Goal: Task Accomplishment & Management: Manage account settings

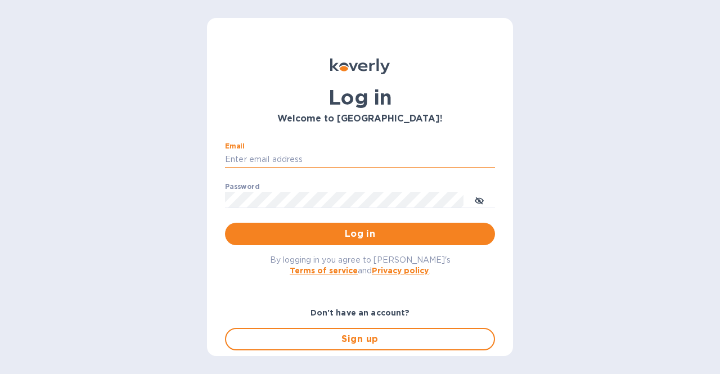
click at [351, 160] on input "Email" at bounding box center [360, 159] width 270 height 17
type input "esalgado@tradewindsspecialty.com"
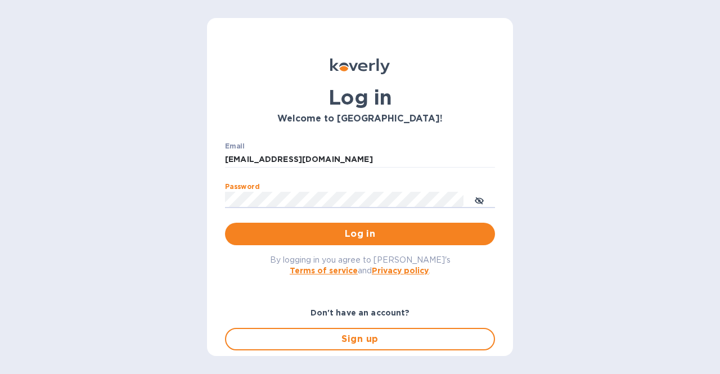
click at [225, 223] on button "Log in" at bounding box center [360, 234] width 270 height 22
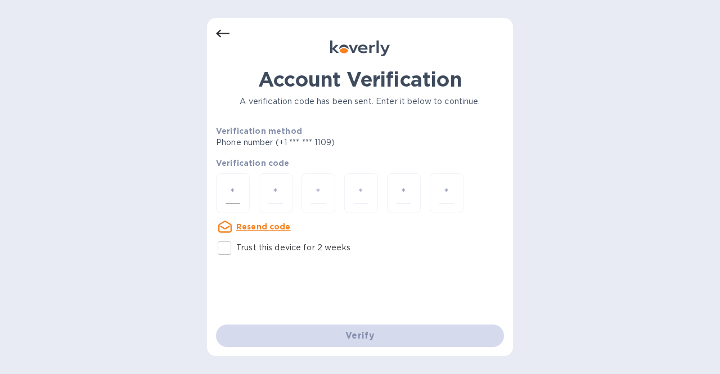
click at [228, 192] on input "number" at bounding box center [232, 193] width 15 height 21
type input "6"
type input "7"
type input "2"
type input "1"
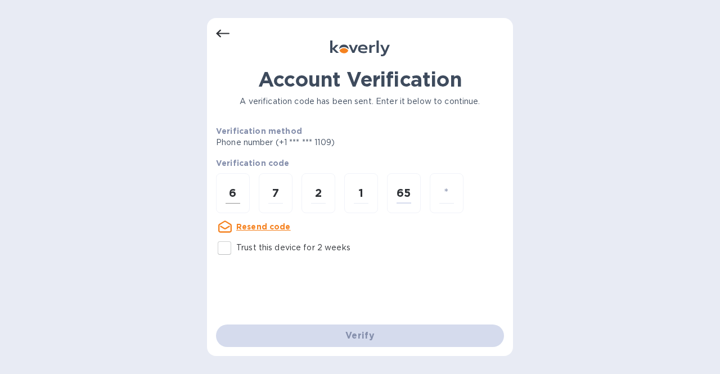
type input "5"
type input "7"
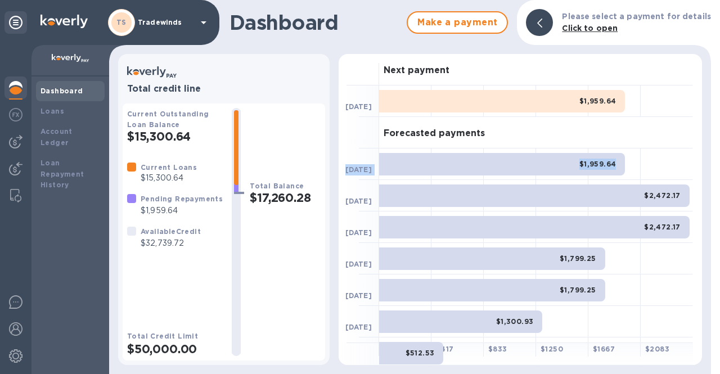
drag, startPoint x: 696, startPoint y: 125, endPoint x: 702, endPoint y: 179, distance: 54.3
click at [702, 179] on div "Next payment [DATE] $1,959.64 Forecasted payments [DATE] $1,959.64 [DATE] $2,47…" at bounding box center [520, 209] width 372 height 320
click at [642, 132] on div "Forecasted payments" at bounding box center [536, 132] width 314 height 31
click at [16, 116] on img at bounding box center [15, 114] width 13 height 13
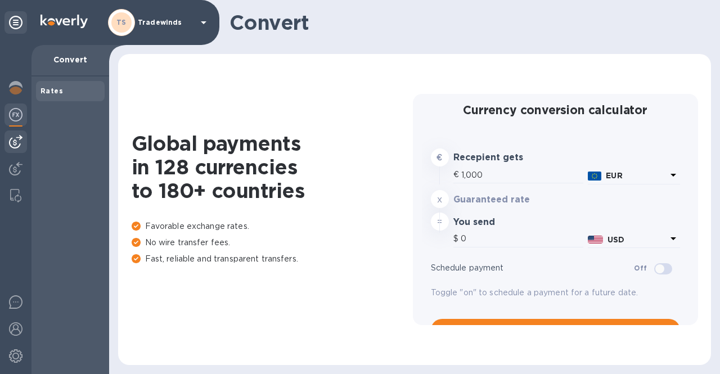
click at [16, 144] on img at bounding box center [15, 141] width 13 height 13
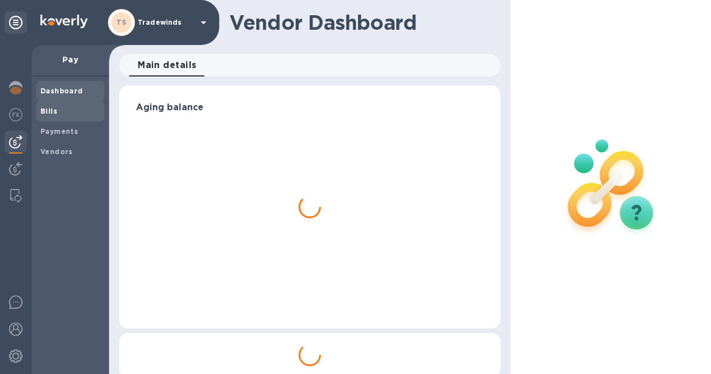
click at [53, 114] on b "Bills" at bounding box center [48, 111] width 17 height 8
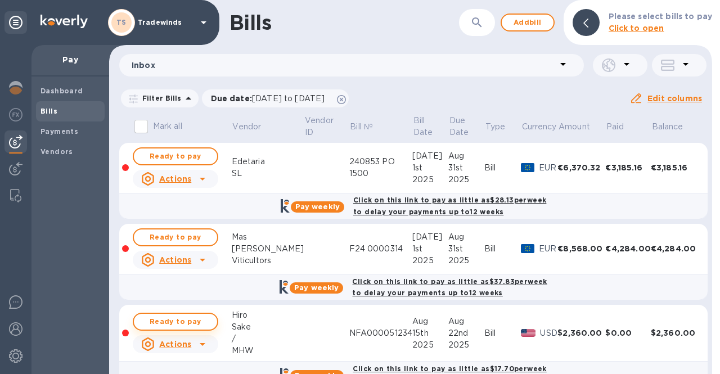
click at [193, 322] on span "Ready to pay" at bounding box center [175, 321] width 65 height 13
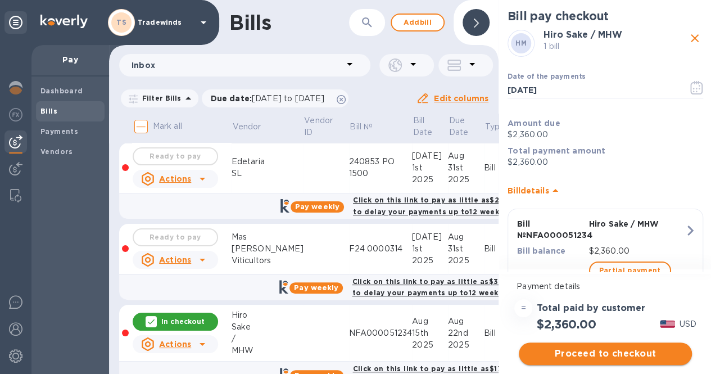
click at [610, 349] on span "Proceed to checkout" at bounding box center [605, 353] width 155 height 13
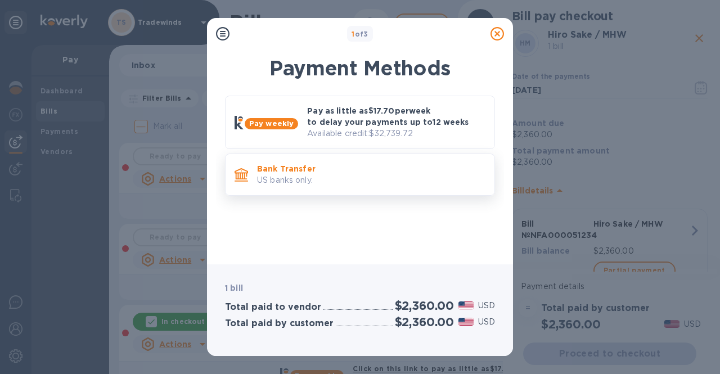
click at [389, 171] on p "Bank Transfer" at bounding box center [371, 168] width 228 height 11
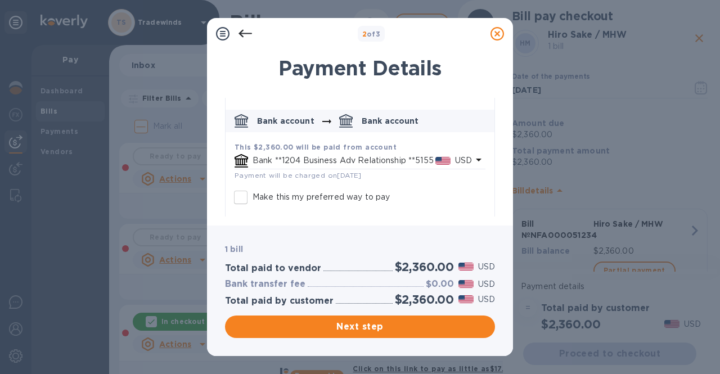
scroll to position [44, 0]
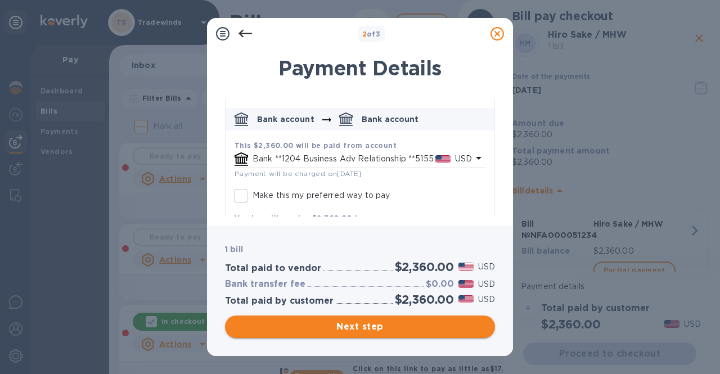
click at [407, 324] on span "Next step" at bounding box center [360, 326] width 252 height 13
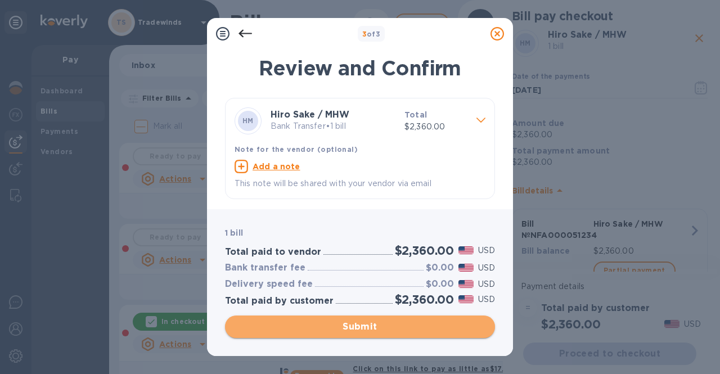
click at [407, 324] on span "Submit" at bounding box center [360, 326] width 252 height 13
